Goal: Transaction & Acquisition: Purchase product/service

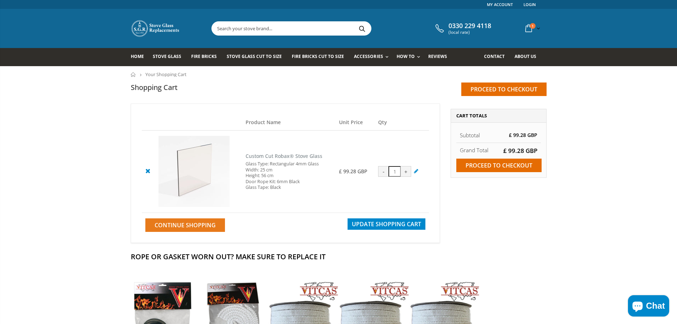
click at [204, 225] on span "Continue Shopping" at bounding box center [185, 225] width 61 height 8
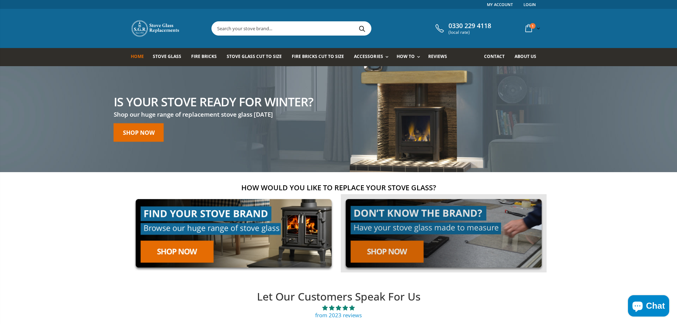
click at [403, 254] on link at bounding box center [444, 233] width 206 height 79
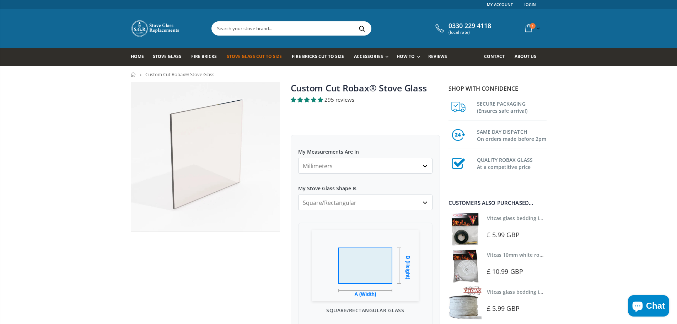
click at [361, 158] on select "Millimeters Centimeters Inches" at bounding box center [365, 166] width 134 height 16
select select "cm"
click at [298, 158] on select "Millimeters Centimeters Inches" at bounding box center [365, 166] width 134 height 16
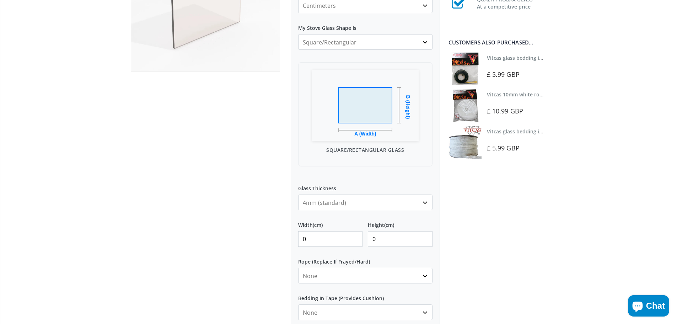
scroll to position [213, 0]
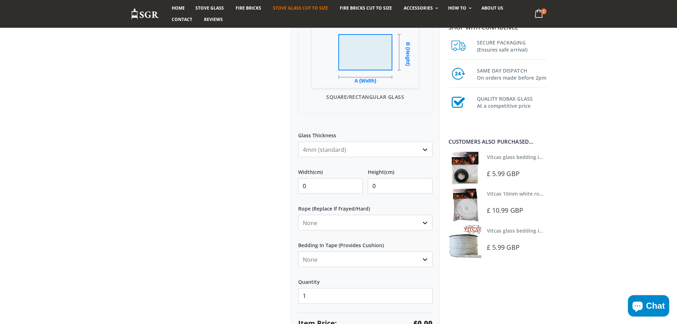
click at [329, 150] on select "4mm (standard) 5mm (gas fires with baffled flue) 3mm (For Use In Stoves With Th…" at bounding box center [365, 149] width 134 height 16
select select "5mm"
click at [298, 141] on select "4mm (standard) 5mm (gas fires with baffled flue) 3mm (For Use In Stoves With Th…" at bounding box center [365, 149] width 134 height 16
drag, startPoint x: 321, startPoint y: 184, endPoint x: 302, endPoint y: 185, distance: 18.9
click at [302, 185] on input "0" at bounding box center [330, 186] width 65 height 16
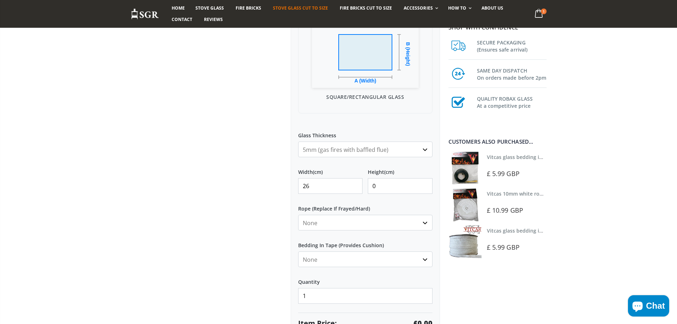
type input "26"
drag, startPoint x: 386, startPoint y: 187, endPoint x: 349, endPoint y: 189, distance: 37.3
click at [349, 189] on div "Width (cm) 26 Height (cm) 0" at bounding box center [365, 177] width 134 height 31
type input "56"
click at [367, 222] on select "None 3mm White 6mm White 8mm White 10mm White 12mm White 6mm Black 8mm Black 10…" at bounding box center [365, 223] width 134 height 16
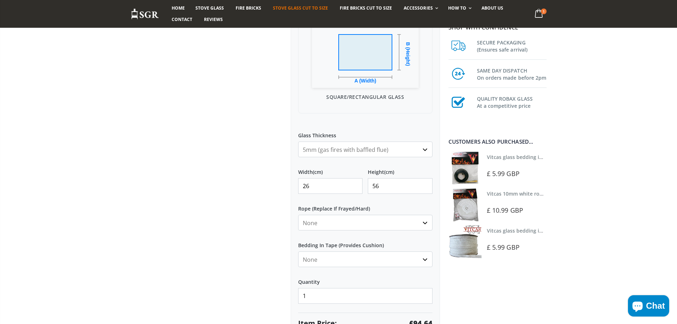
select select "6mm-black"
click at [298, 215] on select "None 3mm White 6mm White 8mm White 10mm White 12mm White 6mm Black 8mm Black 10…" at bounding box center [365, 223] width 134 height 16
click at [363, 257] on select "None Black White" at bounding box center [365, 259] width 134 height 16
select select "black"
click at [298, 251] on select "None Black White" at bounding box center [365, 259] width 134 height 16
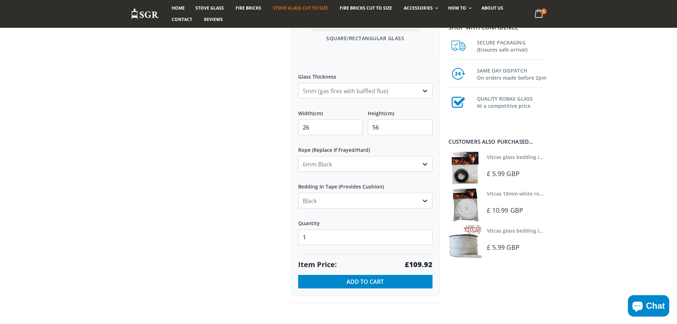
scroll to position [284, 0]
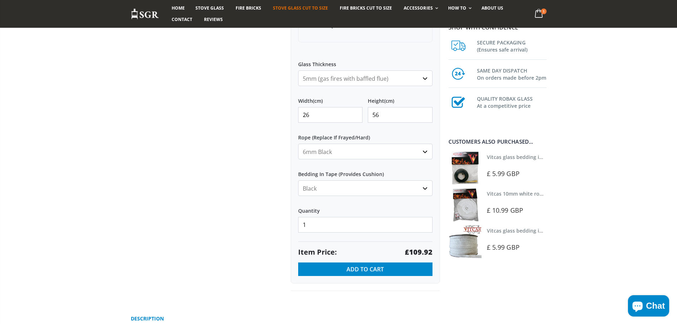
click at [347, 153] on select "None 3mm White 6mm White 8mm White 10mm White 12mm White 6mm Black 8mm Black 10…" at bounding box center [365, 152] width 134 height 16
click at [298, 144] on select "None 3mm White 6mm White 8mm White 10mm White 12mm White 6mm Black 8mm Black 10…" at bounding box center [365, 152] width 134 height 16
click at [345, 152] on select "None 3mm White 6mm White 8mm White 10mm White 12mm White 6mm Black 8mm Black 10…" at bounding box center [365, 152] width 134 height 16
select select "6mm-white"
click at [298, 144] on select "None 3mm White 6mm White 8mm White 10mm White 12mm White 6mm Black 8mm Black 10…" at bounding box center [365, 152] width 134 height 16
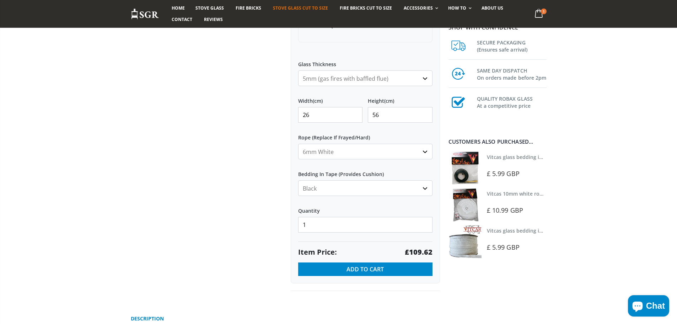
click at [338, 188] on select "None Black White" at bounding box center [365, 188] width 134 height 16
click at [298, 180] on select "None Black White" at bounding box center [365, 188] width 134 height 16
click at [342, 190] on select "None Black White" at bounding box center [365, 188] width 134 height 16
select select "black"
click at [298, 180] on select "None Black White" at bounding box center [365, 188] width 134 height 16
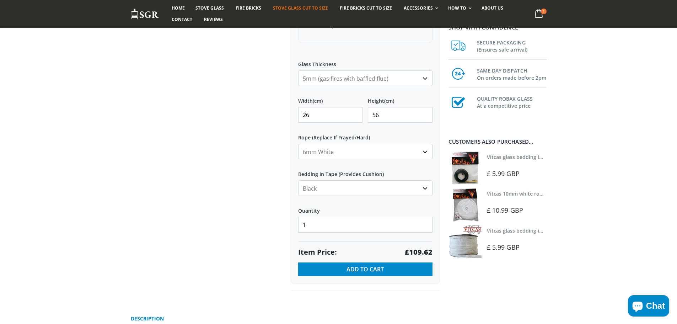
click at [343, 152] on select "None 3mm White 6mm White 8mm White 10mm White 12mm White 6mm Black 8mm Black 10…" at bounding box center [365, 152] width 134 height 16
select select "6mm-black"
click at [298, 144] on select "None 3mm White 6mm White 8mm White 10mm White 12mm White 6mm Black 8mm Black 10…" at bounding box center [365, 152] width 134 height 16
click at [333, 118] on input "26" at bounding box center [330, 115] width 65 height 16
type input "25"
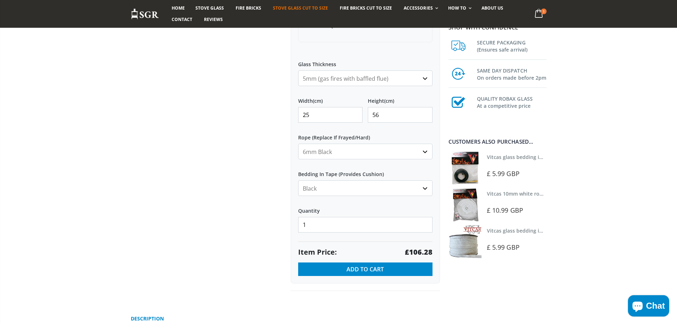
click at [332, 149] on select "None 3mm White 6mm White 8mm White 10mm White 12mm White 6mm Black 8mm Black 10…" at bounding box center [365, 152] width 134 height 16
click at [298, 144] on select "None 3mm White 6mm White 8mm White 10mm White 12mm White 6mm Black 8mm Black 10…" at bounding box center [365, 152] width 134 height 16
click at [338, 190] on select "None Black White" at bounding box center [365, 188] width 134 height 16
drag, startPoint x: 338, startPoint y: 190, endPoint x: 338, endPoint y: 186, distance: 4.3
click at [338, 190] on select "None Black White" at bounding box center [365, 188] width 134 height 16
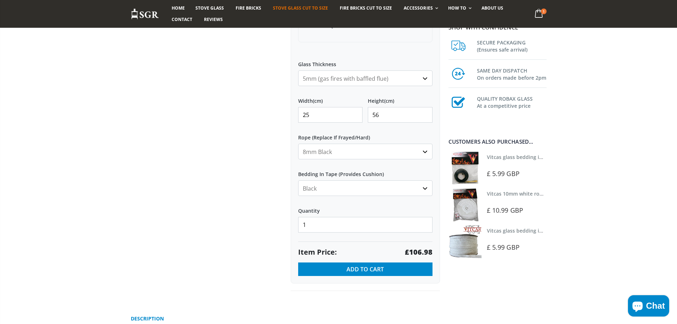
click at [329, 154] on select "None 3mm White 6mm White 8mm White 10mm White 12mm White 6mm Black 8mm Black 10…" at bounding box center [365, 152] width 134 height 16
click at [298, 144] on select "None 3mm White 6mm White 8mm White 10mm White 12mm White 6mm Black 8mm Black 10…" at bounding box center [365, 152] width 134 height 16
click at [333, 146] on select "None 3mm White 6mm White 8mm White 10mm White 12mm White 6mm Black 8mm Black 10…" at bounding box center [365, 152] width 134 height 16
click at [298, 144] on select "None 3mm White 6mm White 8mm White 10mm White 12mm White 6mm Black 8mm Black 10…" at bounding box center [365, 152] width 134 height 16
click at [326, 151] on select "None 3mm White 6mm White 8mm White 10mm White 12mm White 6mm Black 8mm Black 10…" at bounding box center [365, 152] width 134 height 16
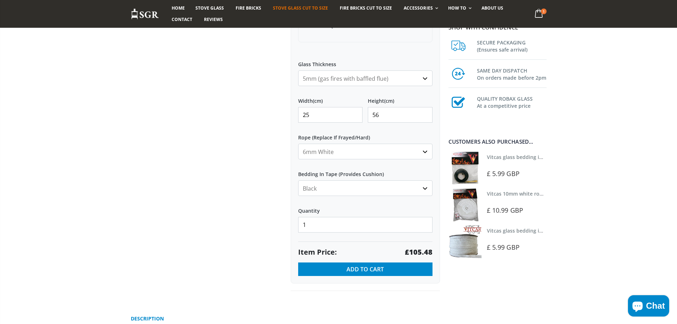
click at [298, 144] on select "None 3mm White 6mm White 8mm White 10mm White 12mm White 6mm Black 8mm Black 10…" at bounding box center [365, 152] width 134 height 16
click at [329, 150] on select "None 3mm White 6mm White 8mm White 10mm White 12mm White 6mm Black 8mm Black 10…" at bounding box center [365, 152] width 134 height 16
select select "6mm-black"
click at [298, 144] on select "None 3mm White 6mm White 8mm White 10mm White 12mm White 6mm Black 8mm Black 10…" at bounding box center [365, 152] width 134 height 16
click at [358, 270] on span "Add to Cart" at bounding box center [365, 269] width 37 height 8
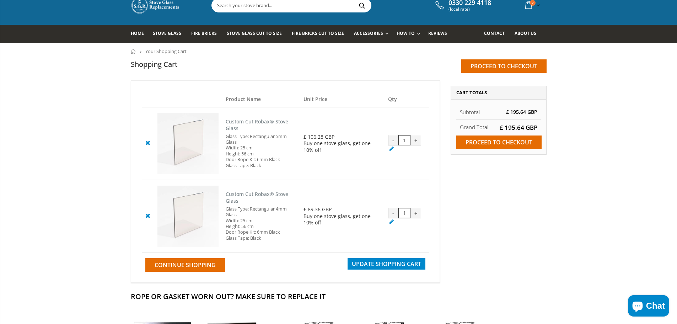
scroll to position [36, 0]
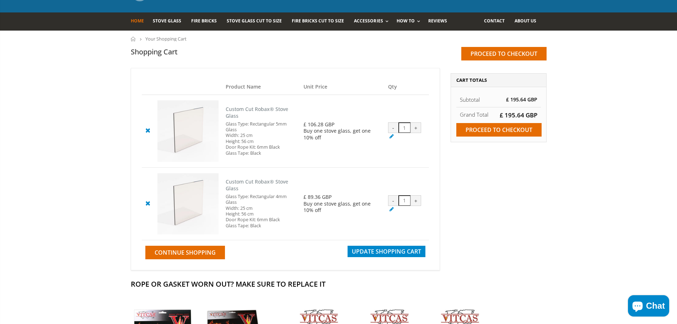
click at [135, 21] on span "Home" at bounding box center [137, 21] width 13 height 6
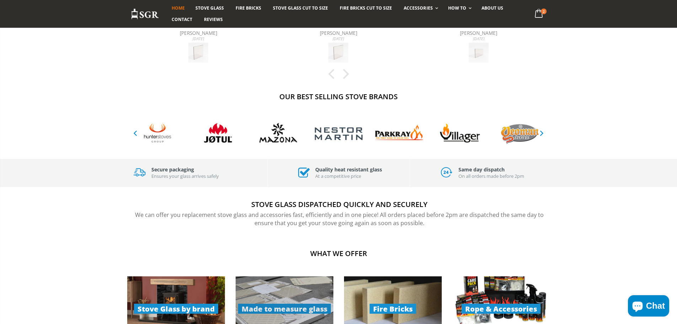
scroll to position [391, 0]
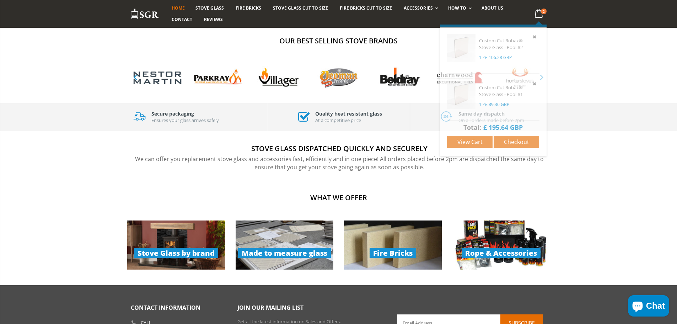
click at [537, 14] on icon at bounding box center [539, 13] width 14 height 13
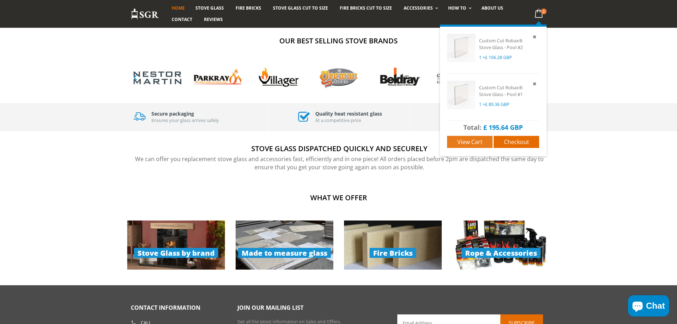
click at [472, 143] on span "View cart" at bounding box center [469, 142] width 25 height 8
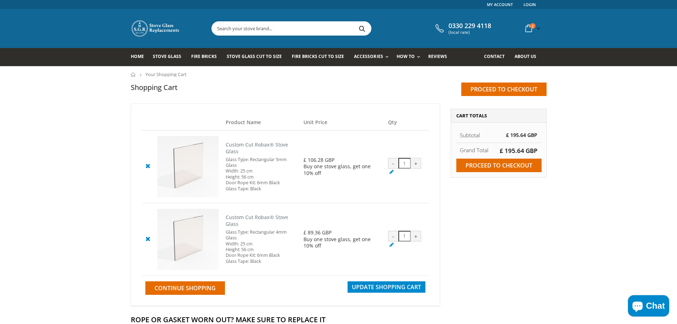
click at [392, 238] on div "-" at bounding box center [393, 236] width 11 height 11
click at [146, 240] on icon at bounding box center [147, 238] width 9 height 9
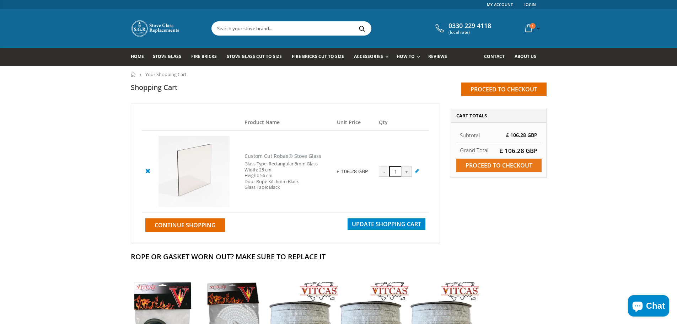
click at [495, 166] on input "Proceed to checkout" at bounding box center [498, 166] width 85 height 14
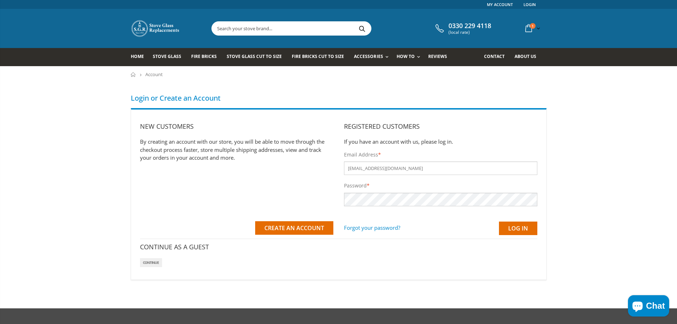
type input "service@llkpizzapros.co.uk"
click at [530, 227] on input "Log in" at bounding box center [518, 228] width 38 height 14
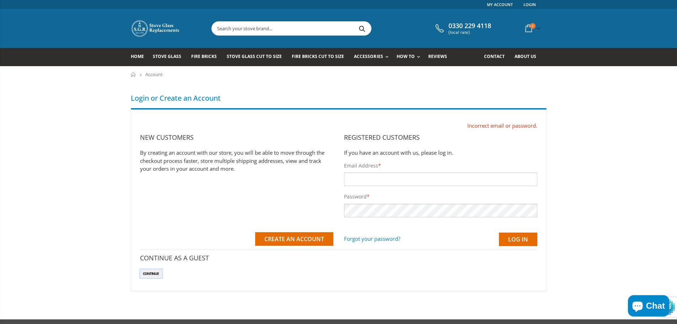
click at [147, 274] on input "Continue" at bounding box center [151, 273] width 22 height 9
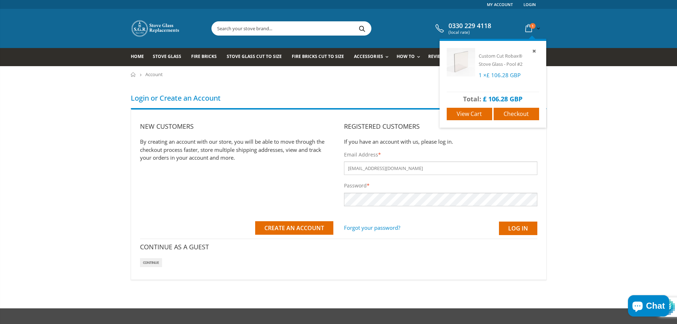
click at [529, 26] on icon at bounding box center [528, 28] width 12 height 13
click at [474, 112] on span "View cart" at bounding box center [469, 114] width 25 height 8
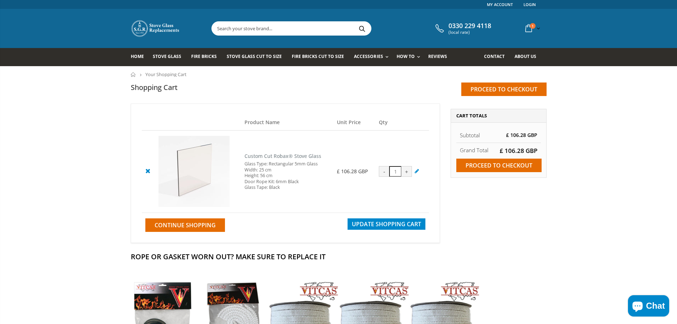
click at [255, 156] on cpc "Custom Cut Robax® Stove Glass" at bounding box center [283, 155] width 77 height 7
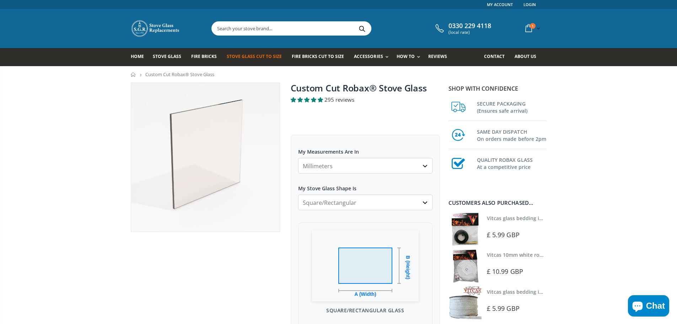
scroll to position [142, 0]
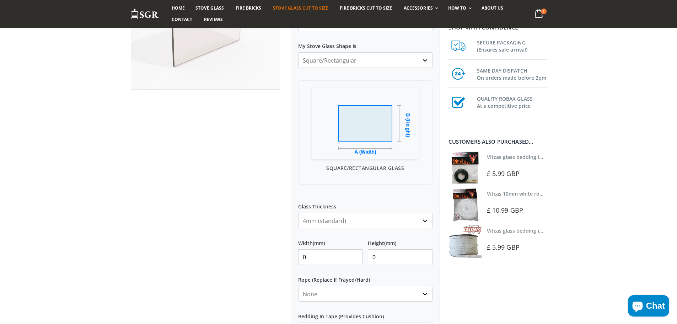
drag, startPoint x: 313, startPoint y: 221, endPoint x: 316, endPoint y: 226, distance: 5.6
click at [314, 223] on select "4mm (standard) 5mm (gas fires with baffled flue) 3mm (For Use In Stoves With Th…" at bounding box center [365, 221] width 134 height 16
select select "5mm"
click at [298, 213] on select "4mm (standard) 5mm (gas fires with baffled flue) 3mm (For Use In Stoves With Th…" at bounding box center [365, 221] width 134 height 16
drag, startPoint x: 315, startPoint y: 254, endPoint x: 276, endPoint y: 258, distance: 39.3
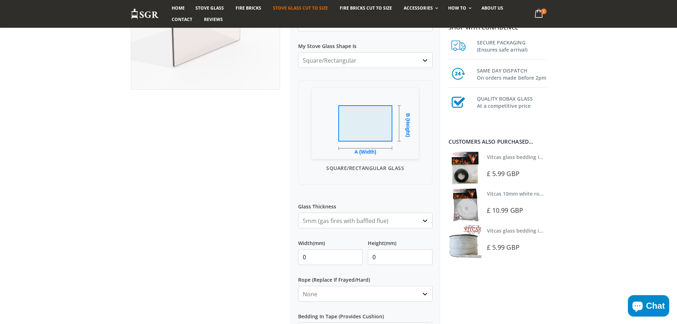
click at [278, 259] on div "Custom Cut Robax® Stove Glass 295 reviews Pool Type Default Title Pool #1 Pool …" at bounding box center [285, 194] width 320 height 509
type input "570"
drag, startPoint x: 395, startPoint y: 256, endPoint x: 306, endPoint y: 257, distance: 88.9
click at [306, 257] on div "Width (mm) 570 Height (mm) 0" at bounding box center [365, 249] width 134 height 31
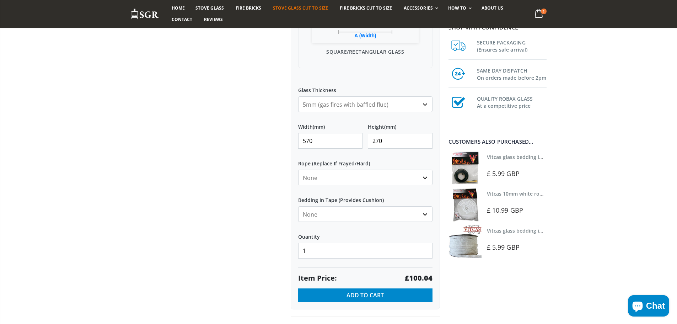
scroll to position [320, 0]
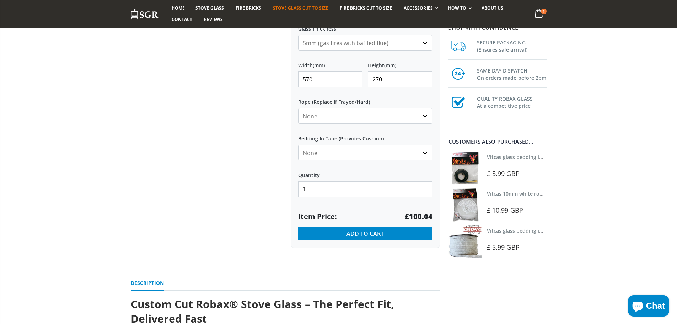
type input "270"
click at [368, 115] on select "None 3mm White 6mm White 8mm White 10mm White 12mm White 6mm Black 8mm Black 10…" at bounding box center [365, 116] width 134 height 16
select select "6mm-black"
click at [298, 108] on select "None 3mm White 6mm White 8mm White 10mm White 12mm White 6mm Black 8mm Black 10…" at bounding box center [365, 116] width 134 height 16
click at [346, 152] on select "None Black White" at bounding box center [365, 153] width 134 height 16
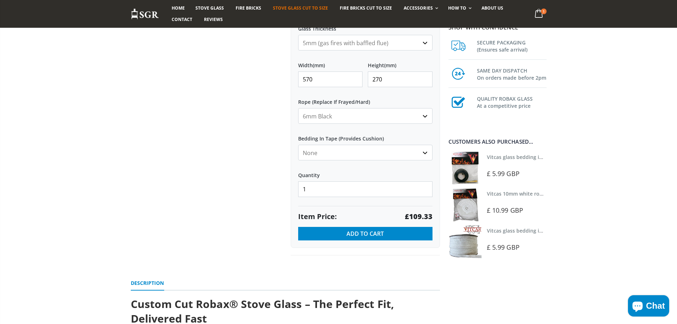
select select "black"
click at [298, 145] on select "None Black White" at bounding box center [365, 153] width 134 height 16
click at [352, 115] on select "None 3mm White 6mm White 8mm White 10mm White 12mm White 6mm Black 8mm Black 10…" at bounding box center [365, 116] width 134 height 16
click at [394, 96] on label "Rope (Replace If Frayed/Hard)" at bounding box center [365, 98] width 134 height 13
click at [394, 108] on select "None 3mm White 6mm White 8mm White 10mm White 12mm White 6mm Black 8mm Black 10…" at bounding box center [365, 116] width 134 height 16
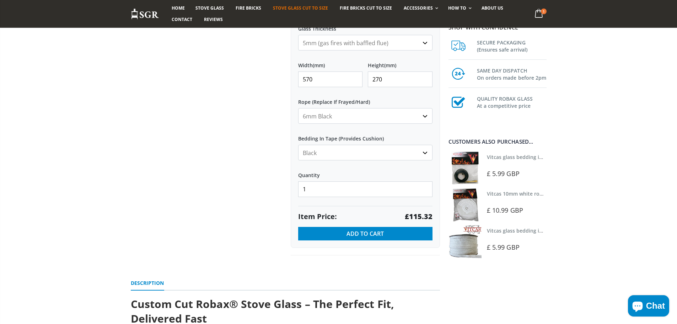
click at [372, 119] on select "None 3mm White 6mm White 8mm White 10mm White 12mm White 6mm Black 8mm Black 10…" at bounding box center [365, 116] width 134 height 16
click at [298, 108] on select "None 3mm White 6mm White 8mm White 10mm White 12mm White 6mm Black 8mm Black 10…" at bounding box center [365, 116] width 134 height 16
click at [358, 115] on select "None 3mm White 6mm White 8mm White 10mm White 12mm White 6mm Black 8mm Black 10…" at bounding box center [365, 116] width 134 height 16
click at [298, 108] on select "None 3mm White 6mm White 8mm White 10mm White 12mm White 6mm Black 8mm Black 10…" at bounding box center [365, 116] width 134 height 16
click at [358, 118] on select "None 3mm White 6mm White 8mm White 10mm White 12mm White 6mm Black 8mm Black 10…" at bounding box center [365, 116] width 134 height 16
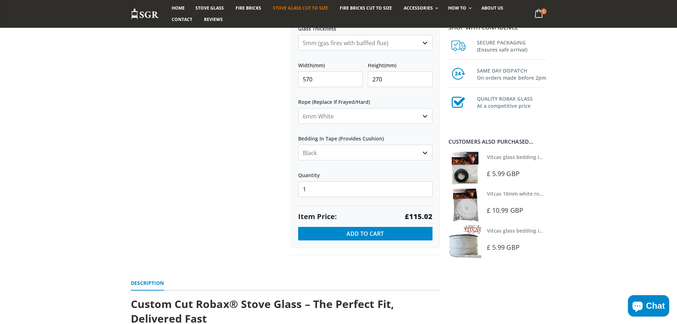
select select "6mm-black"
click at [298, 108] on select "None 3mm White 6mm White 8mm White 10mm White 12mm White 6mm Black 8mm Black 10…" at bounding box center [365, 116] width 134 height 16
click at [377, 83] on input "270" at bounding box center [400, 79] width 65 height 16
type input "250"
click at [353, 127] on div "My Measurements Are In Millimeters Centimeters Inches For inches, please enter …" at bounding box center [365, 31] width 149 height 433
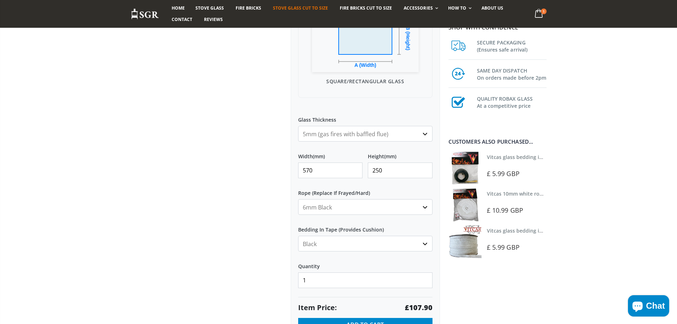
scroll to position [249, 0]
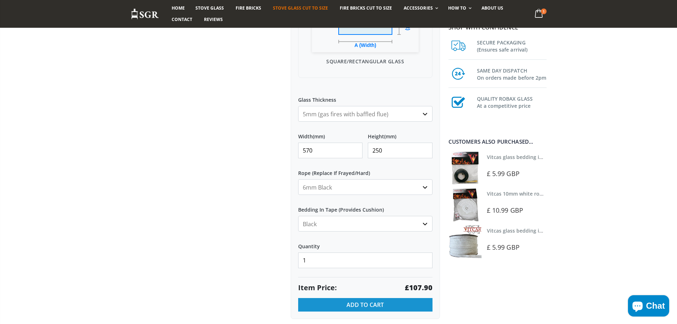
click at [394, 305] on button "Add to Cart" at bounding box center [365, 305] width 134 height 14
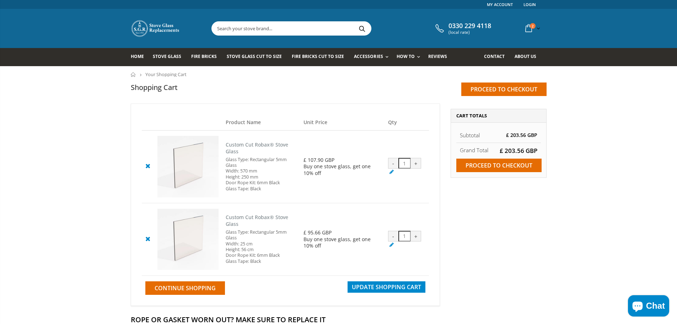
click at [148, 166] on icon at bounding box center [147, 165] width 9 height 9
